Goal: Task Accomplishment & Management: Use online tool/utility

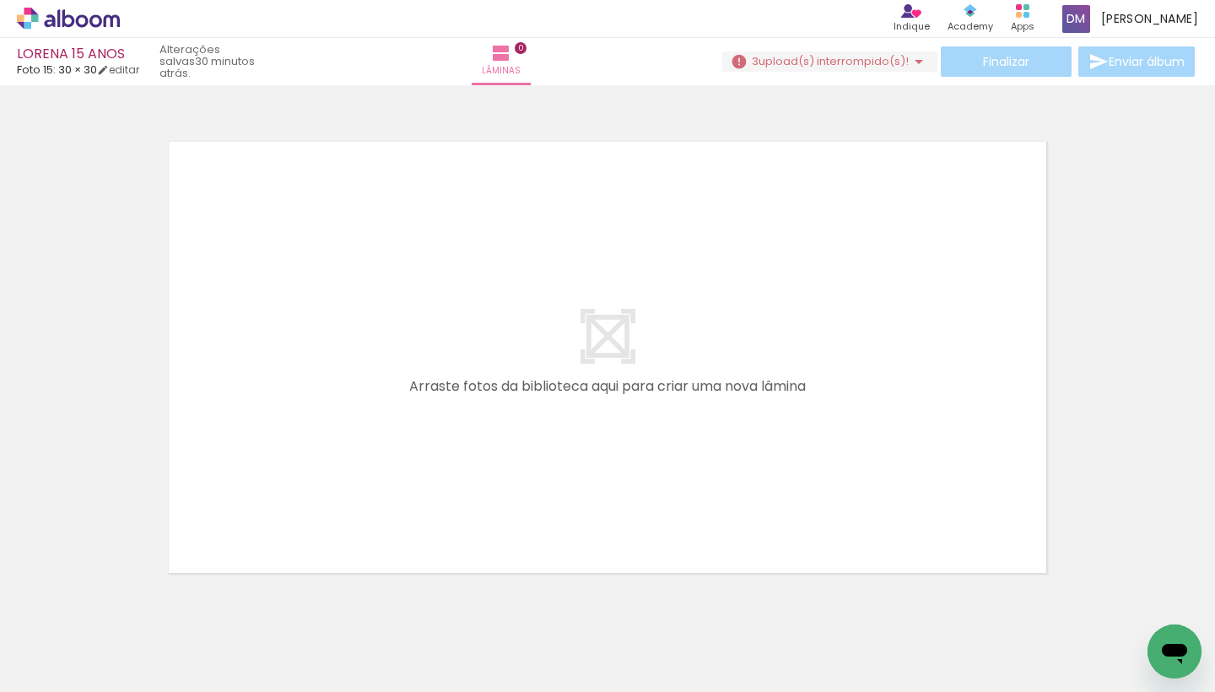
scroll to position [21, 0]
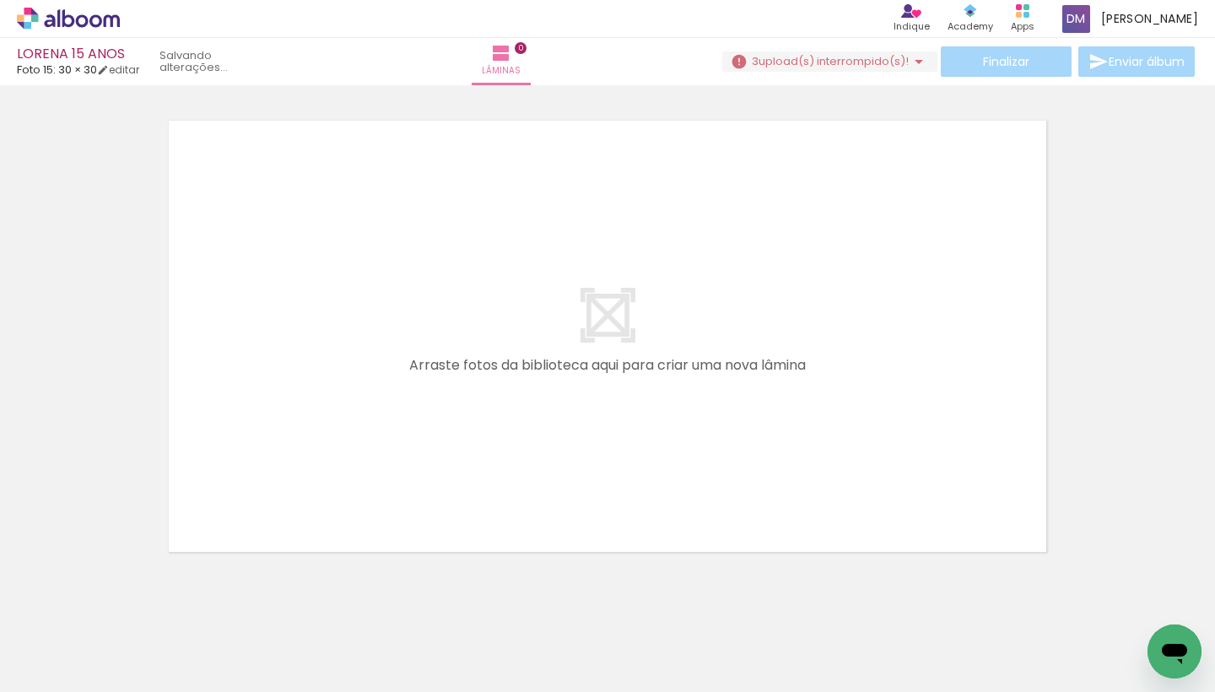
click at [916, 62] on iron-icon at bounding box center [918, 61] width 20 height 20
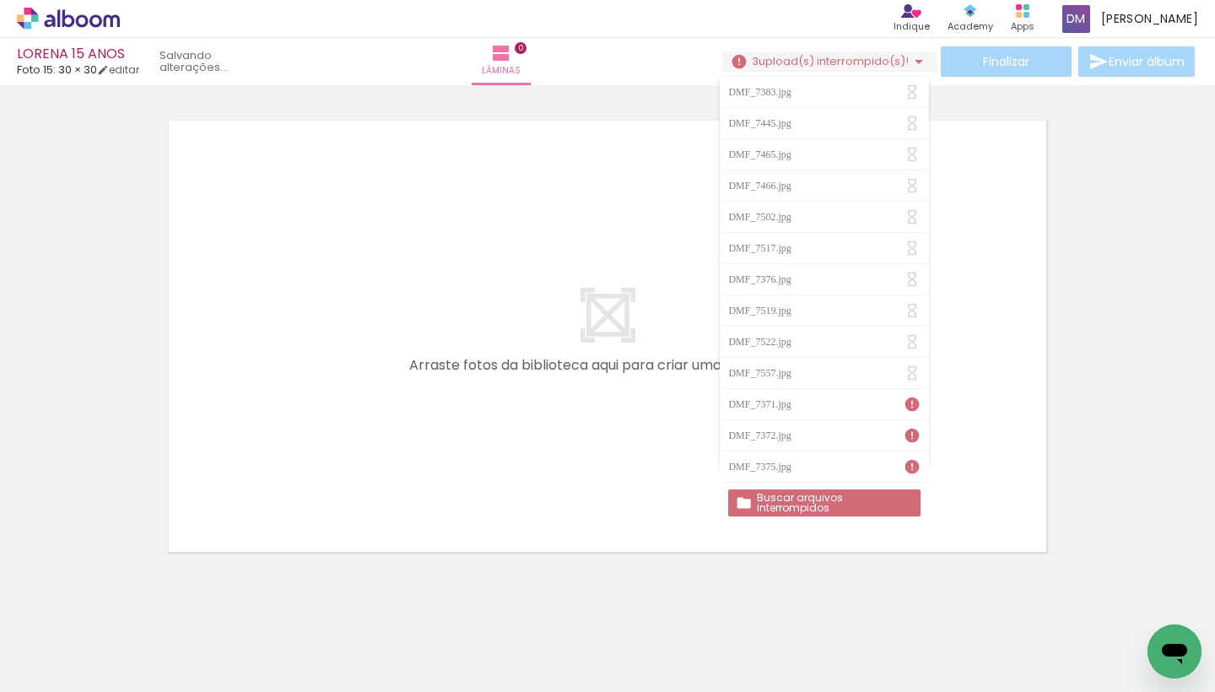
click at [794, 463] on div "DMF_7375.jpg" at bounding box center [761, 466] width 67 height 10
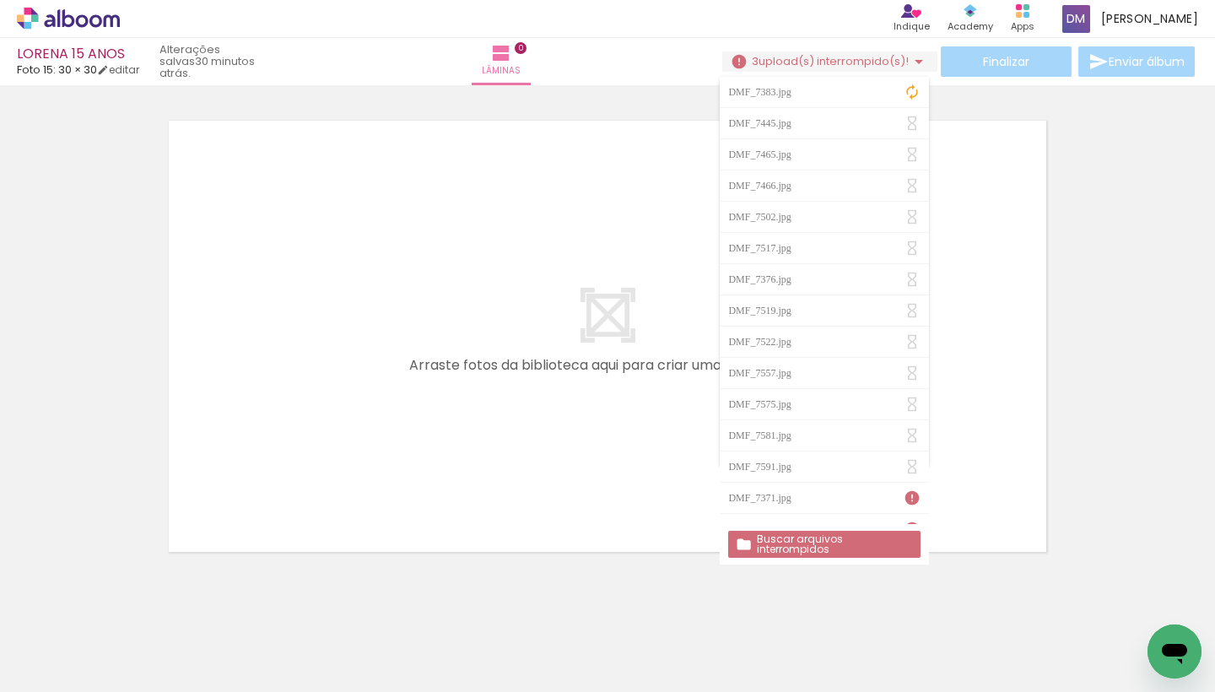
click at [0, 0] on slot "Buscar arquivos interrompidos" at bounding box center [0, 0] width 0 height 0
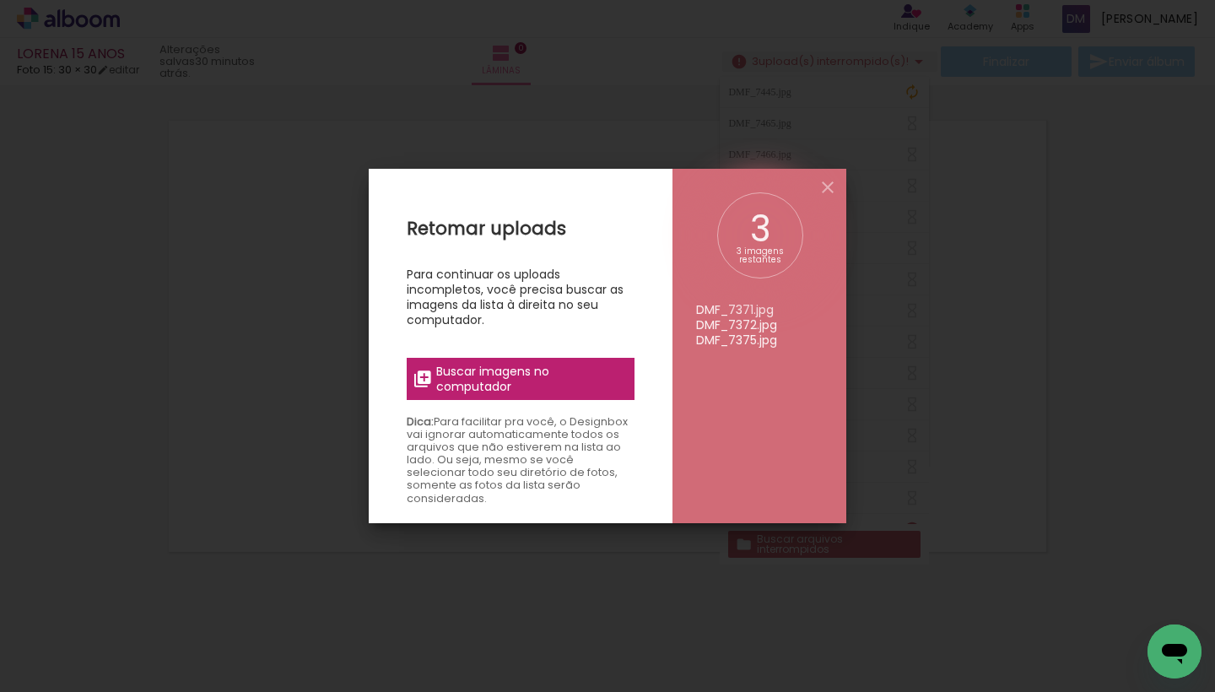
click at [565, 374] on span "Buscar imagens no computador" at bounding box center [530, 379] width 188 height 30
click at [0, 0] on input "file" at bounding box center [0, 0] width 0 height 0
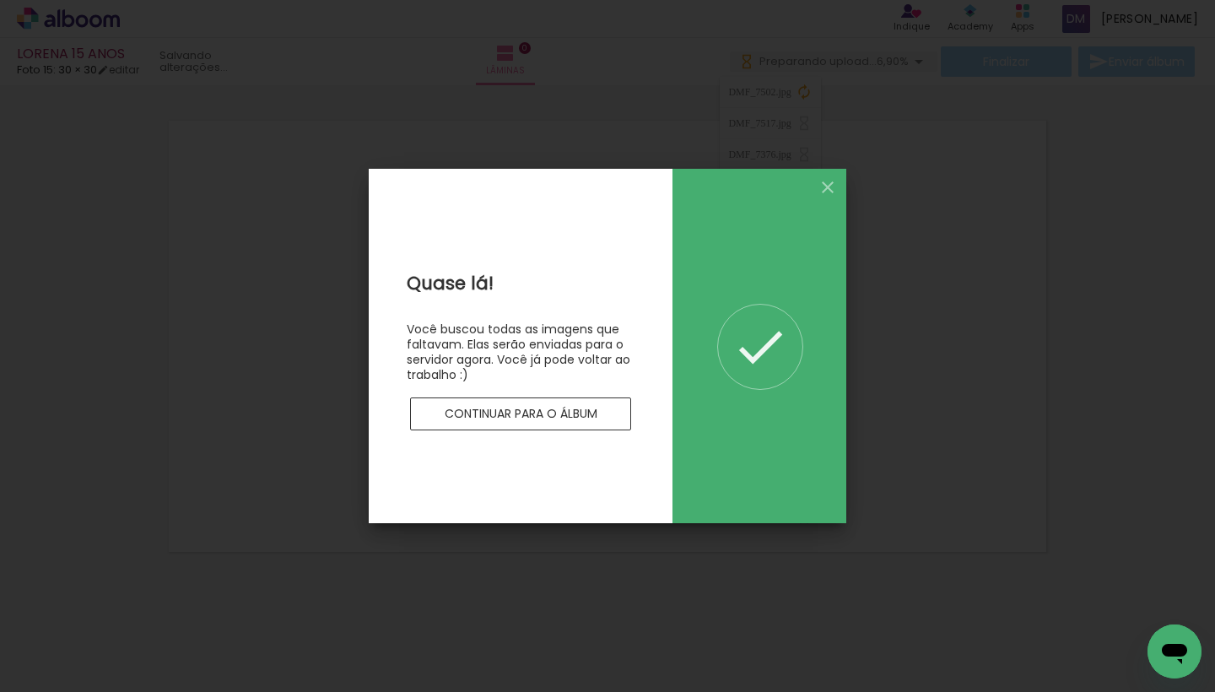
click at [0, 0] on slot "Continuar para o álbum" at bounding box center [0, 0] width 0 height 0
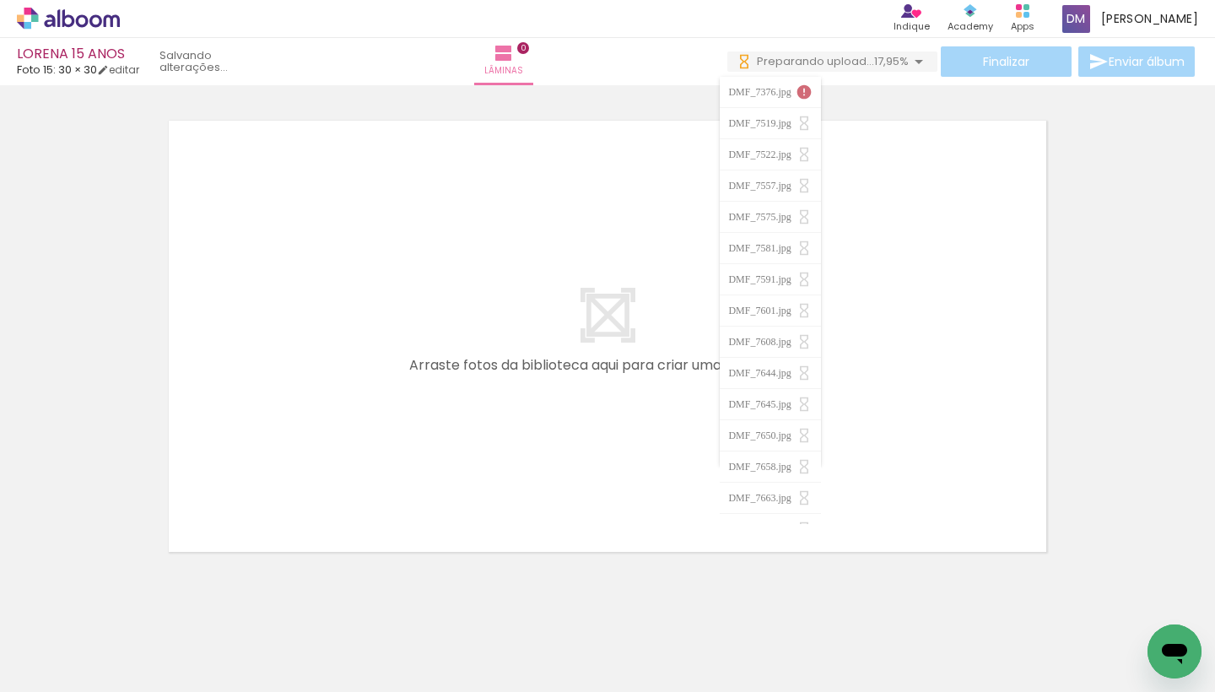
click at [487, 337] on quentale-layouter at bounding box center [607, 336] width 892 height 446
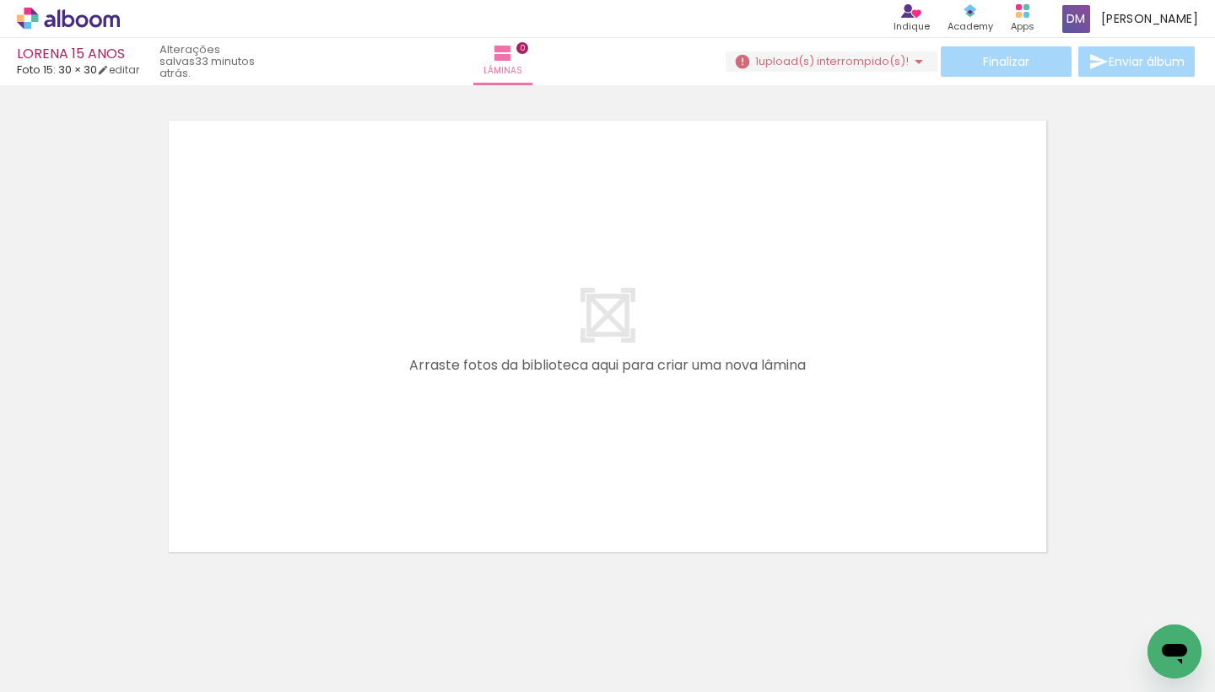
click at [908, 62] on iron-icon at bounding box center [918, 61] width 20 height 20
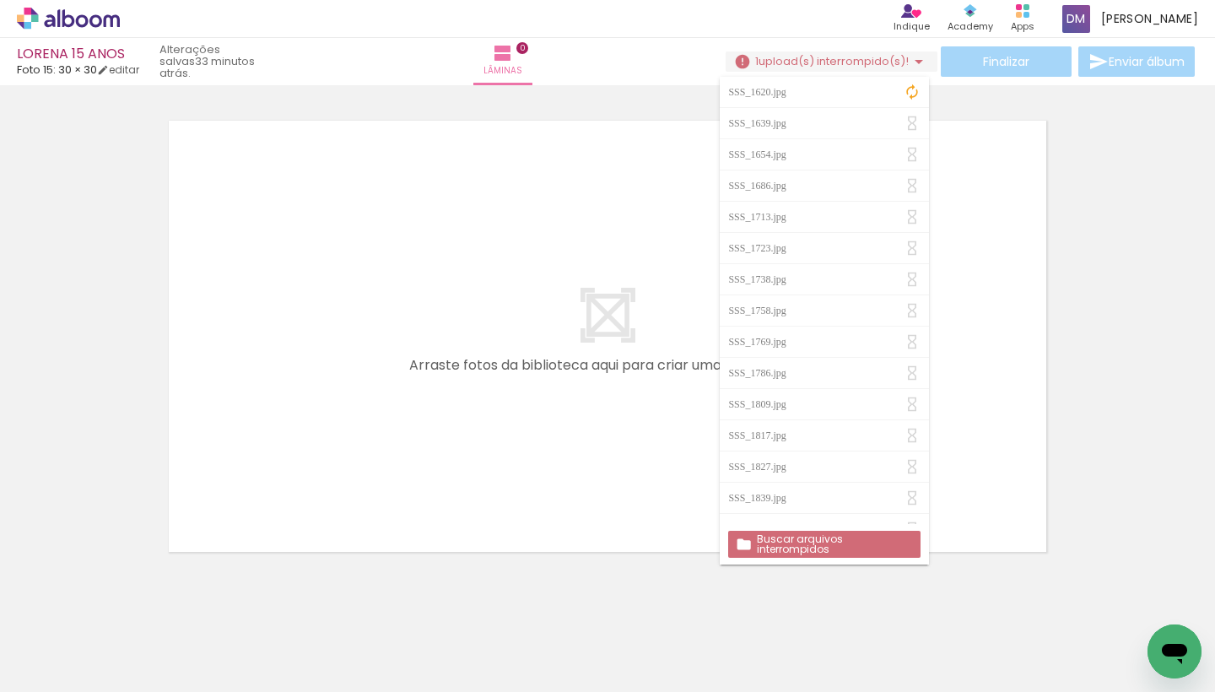
click at [1129, 257] on div at bounding box center [607, 314] width 1215 height 489
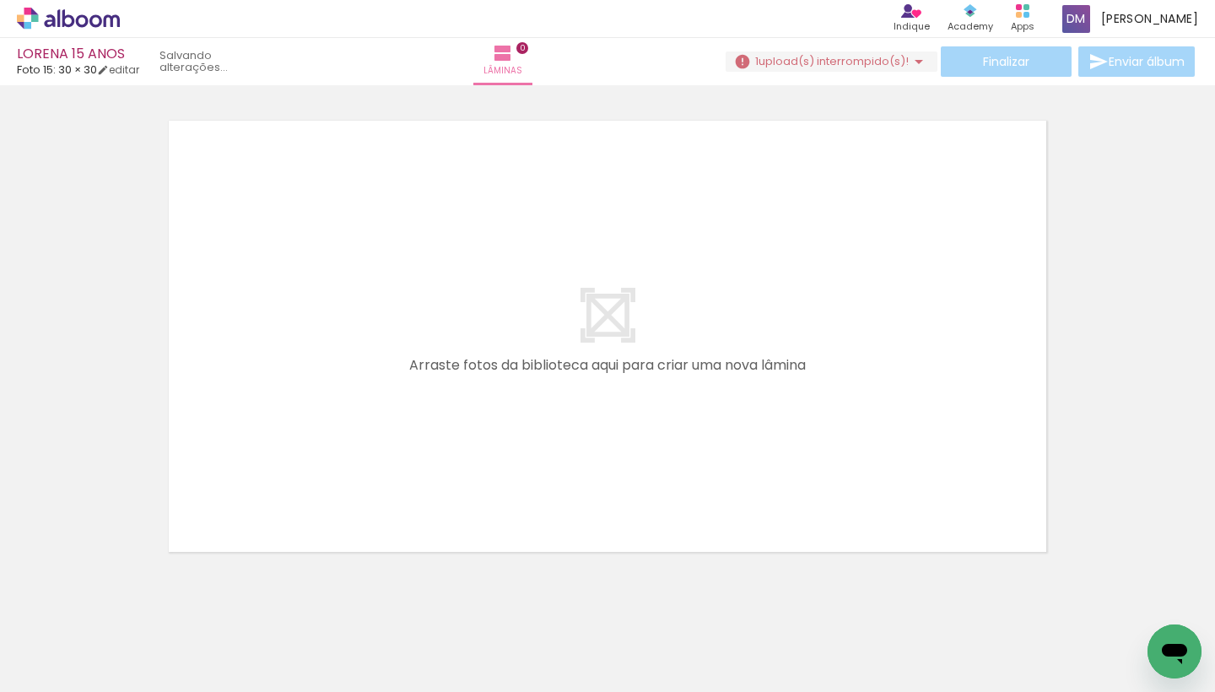
click at [914, 59] on iron-icon at bounding box center [918, 61] width 20 height 20
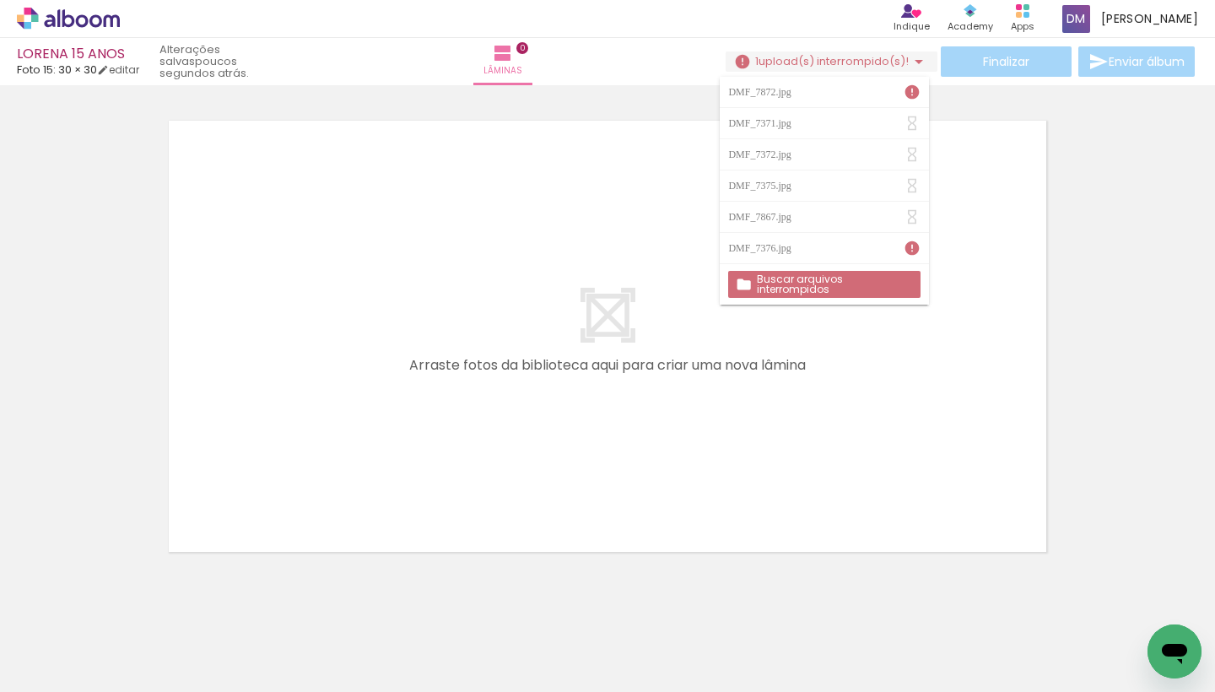
click at [0, 0] on slot "Buscar arquivos interrompidos" at bounding box center [0, 0] width 0 height 0
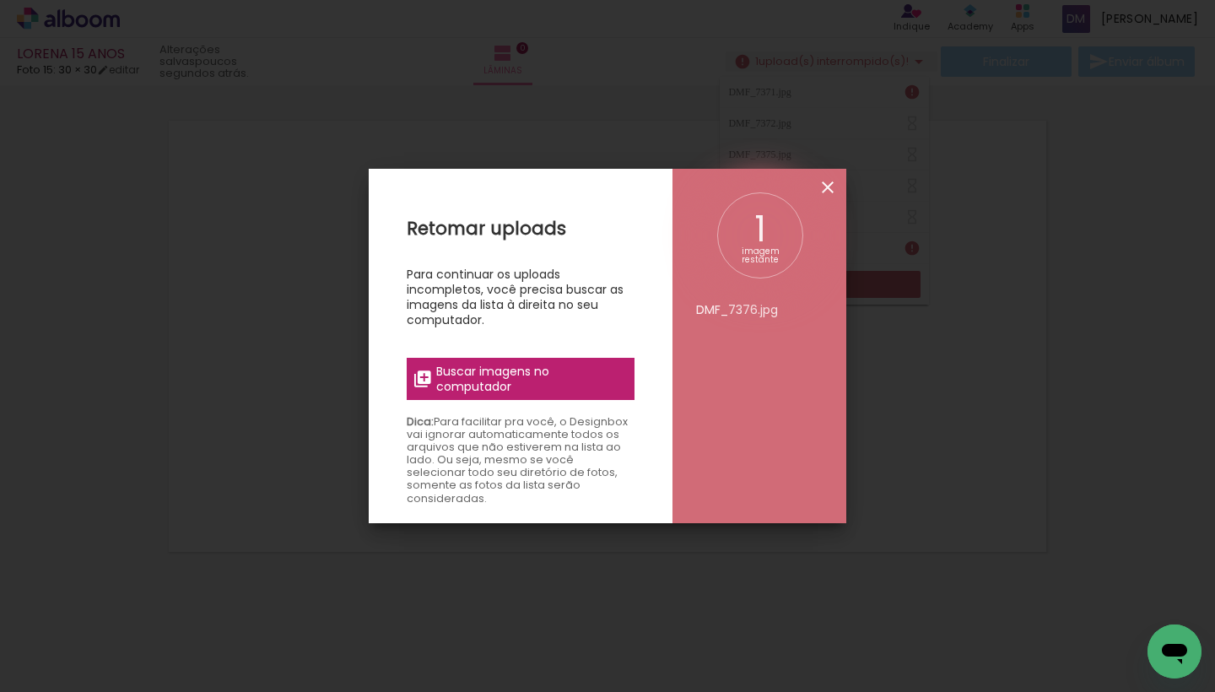
click at [827, 191] on iron-icon at bounding box center [827, 187] width 20 height 20
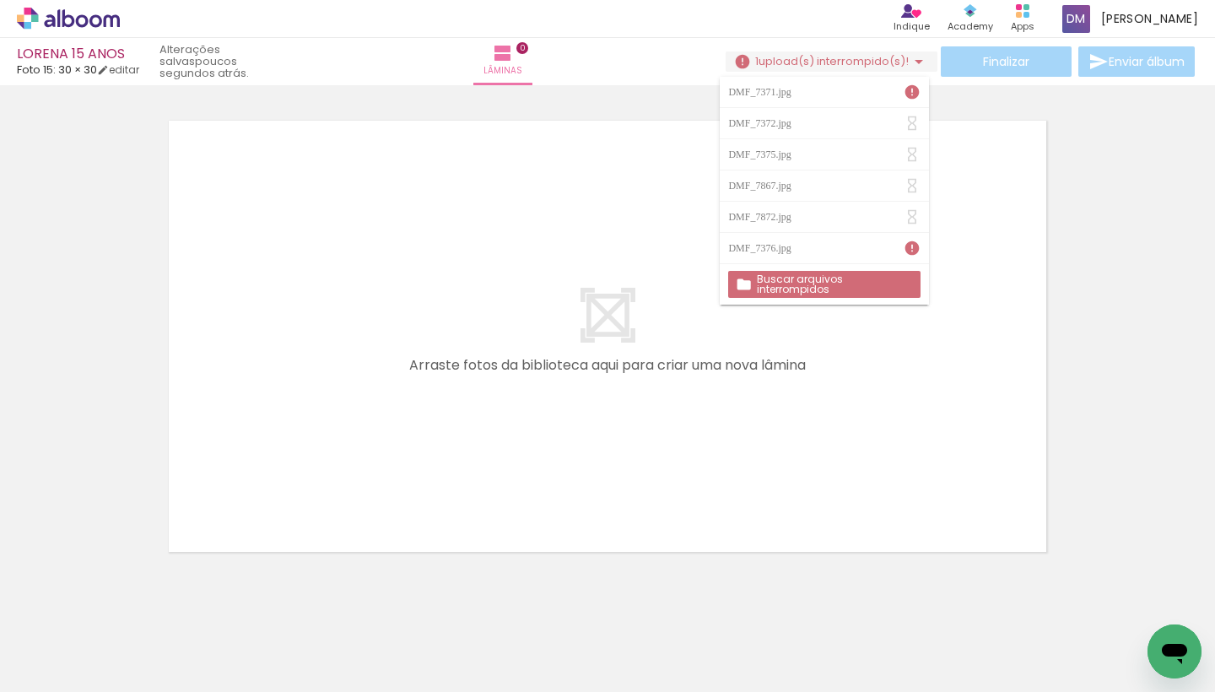
click at [1152, 294] on div at bounding box center [607, 314] width 1215 height 489
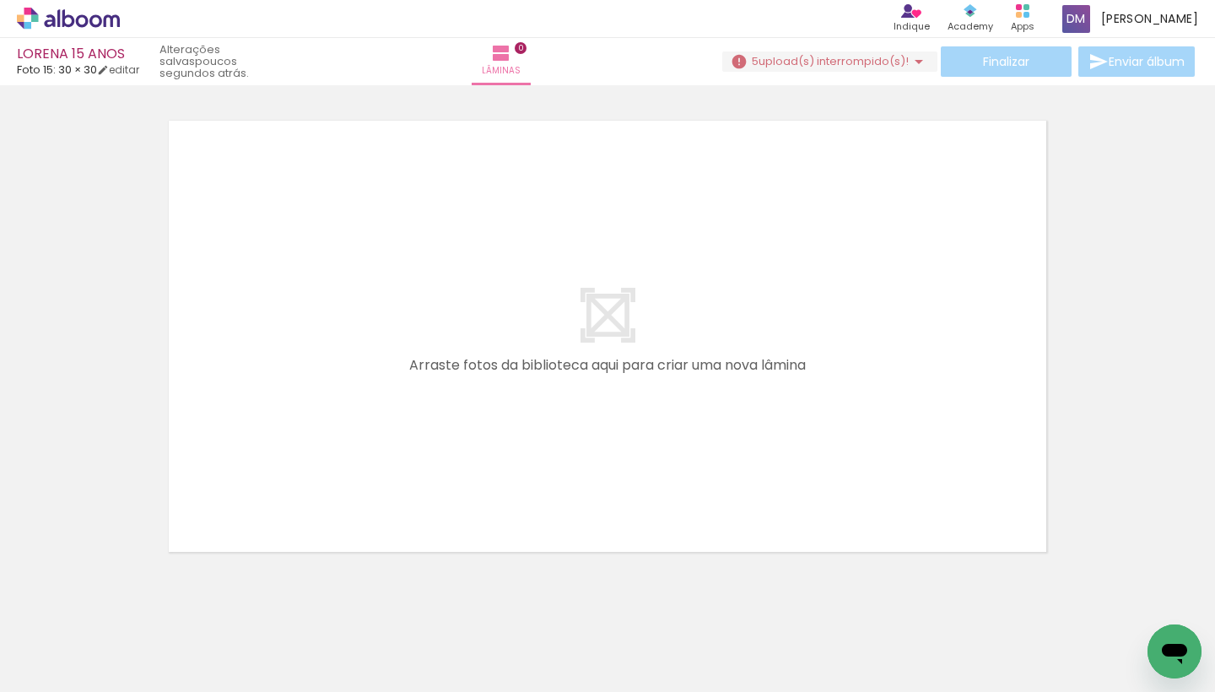
click at [919, 62] on iron-icon at bounding box center [918, 61] width 20 height 20
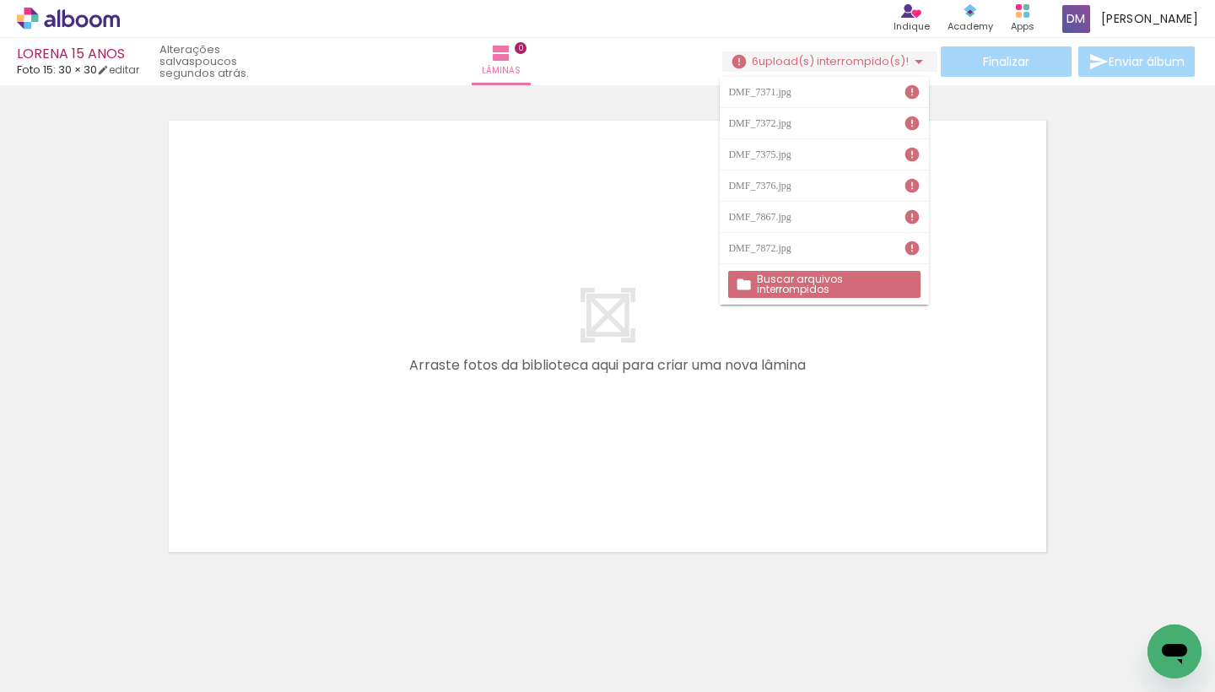
click at [0, 0] on slot "Buscar arquivos interrompidos" at bounding box center [0, 0] width 0 height 0
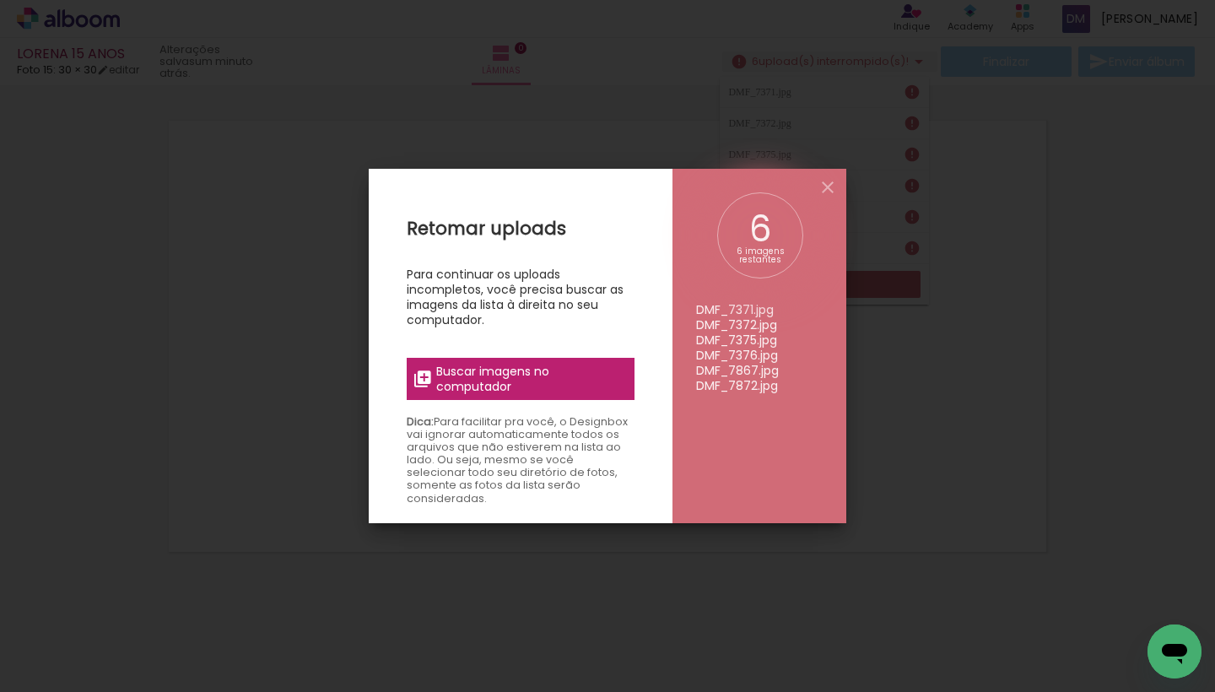
drag, startPoint x: 778, startPoint y: 390, endPoint x: 707, endPoint y: 328, distance: 93.9
click at [707, 328] on ul "DMF_7371.jpg DMF_7372.jpg DMF_7375.jpg DMF_7376.jpg DMF_7867.jpg DMF_7872.jpg" at bounding box center [759, 292] width 127 height 201
drag, startPoint x: 701, startPoint y: 312, endPoint x: 741, endPoint y: 353, distance: 56.7
click at [741, 353] on ul "DMF_7371.jpg DMF_7372.jpg DMF_7375.jpg DMF_7376.jpg DMF_7867.jpg DMF_7872.jpg" at bounding box center [759, 292] width 127 height 201
click at [830, 187] on iron-icon at bounding box center [827, 187] width 20 height 20
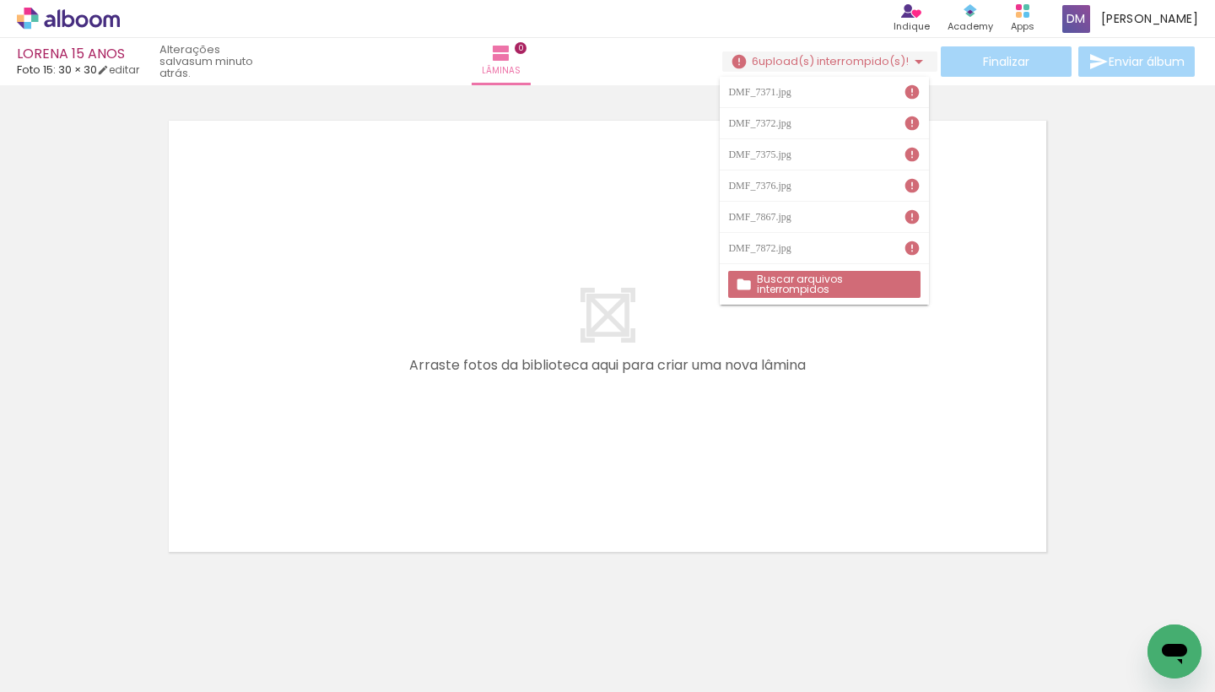
click at [0, 0] on slot "Buscar arquivos interrompidos" at bounding box center [0, 0] width 0 height 0
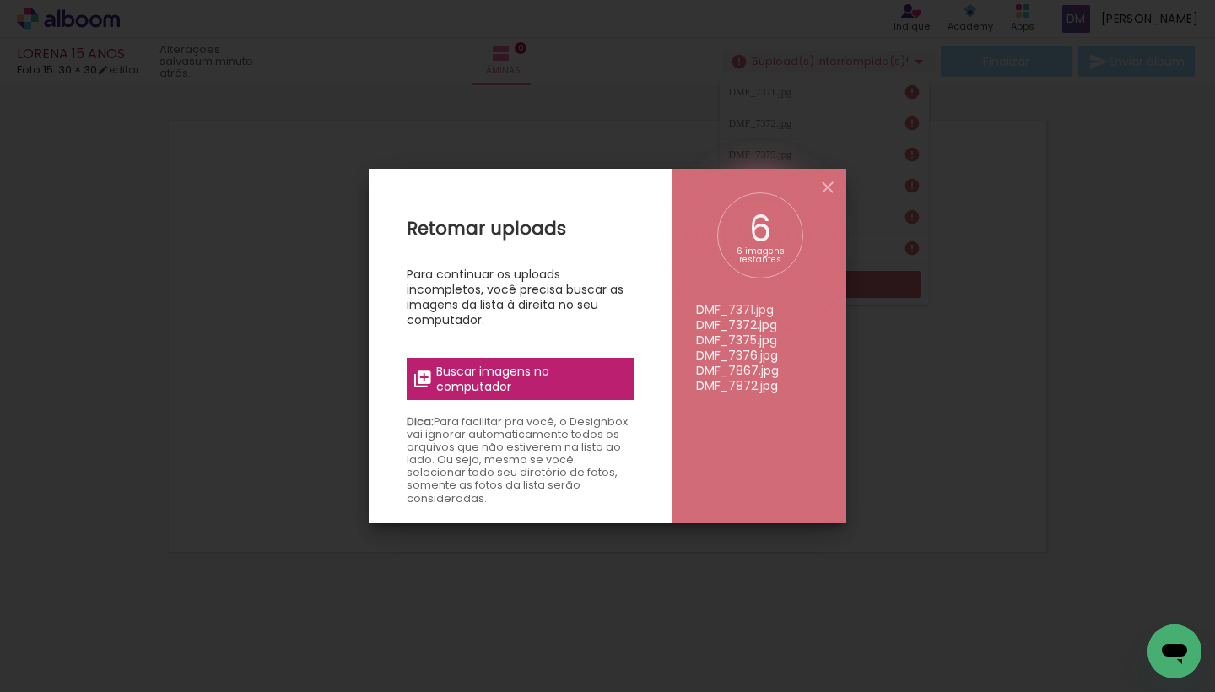
click at [504, 385] on span "Buscar imagens no computador" at bounding box center [530, 379] width 188 height 30
click at [0, 0] on input "file" at bounding box center [0, 0] width 0 height 0
click at [831, 190] on iron-icon at bounding box center [827, 187] width 20 height 20
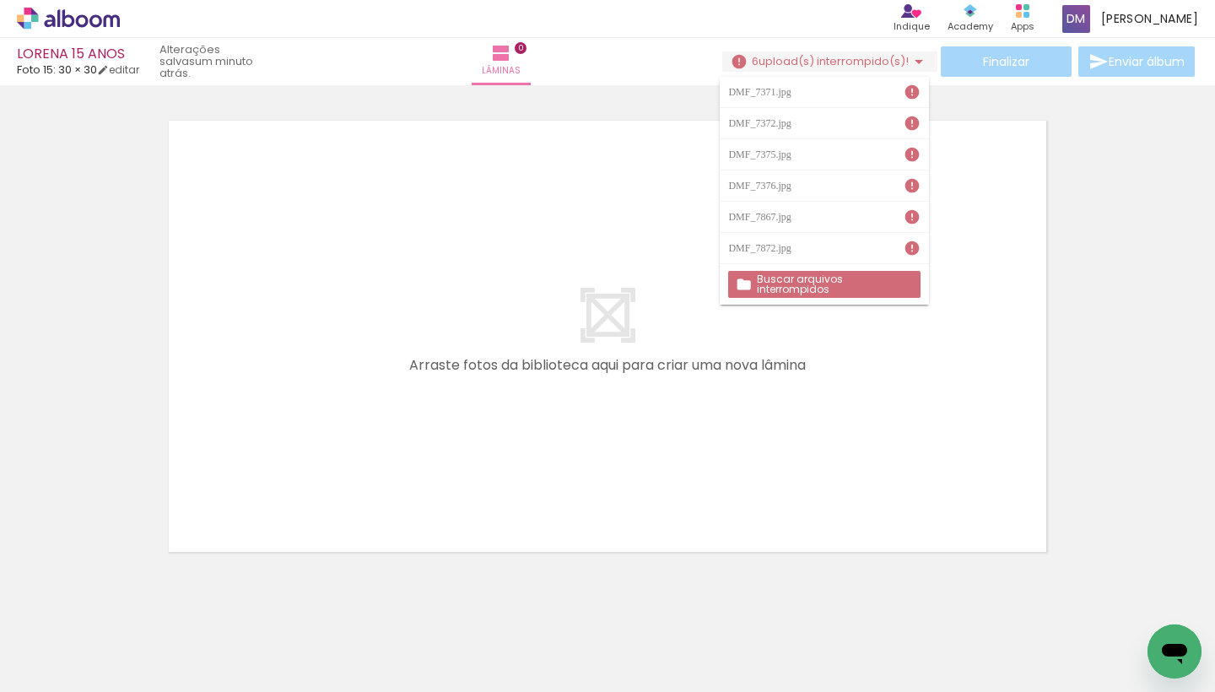
click at [1134, 240] on div at bounding box center [607, 314] width 1215 height 489
